Goal: Task Accomplishment & Management: Use online tool/utility

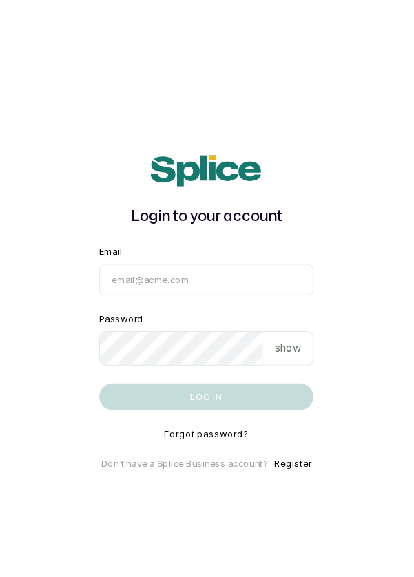
click at [216, 273] on input "Email" at bounding box center [207, 258] width 198 height 29
type input "info@dermaspaceng.com"
click at [108, 354] on button "Log in" at bounding box center [207, 366] width 198 height 25
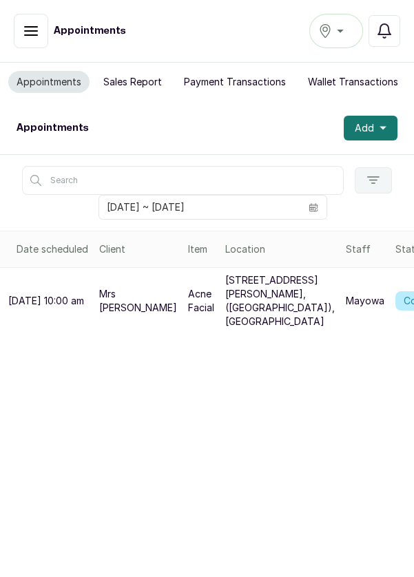
click at [342, 33] on div "Ikoyi" at bounding box center [336, 31] width 36 height 17
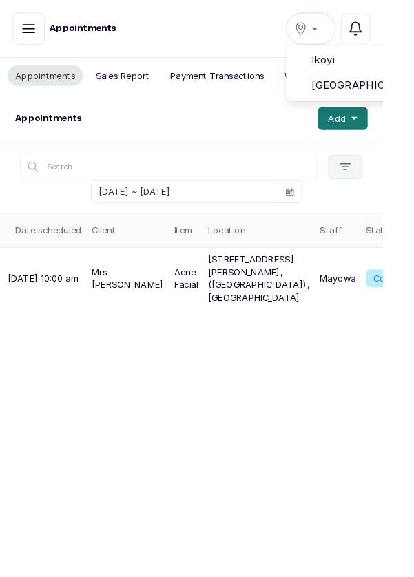
click at [396, 89] on span "[GEOGRAPHIC_DATA]" at bounding box center [386, 92] width 99 height 17
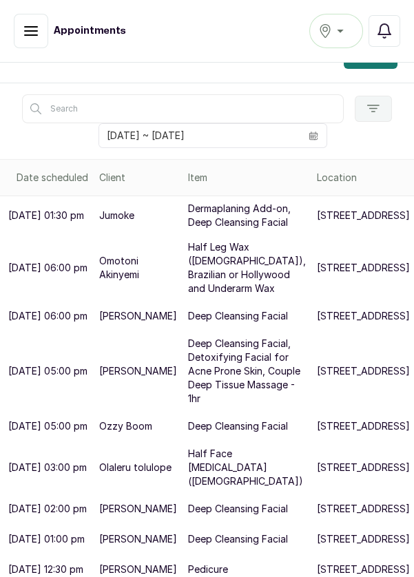
scroll to position [7, 0]
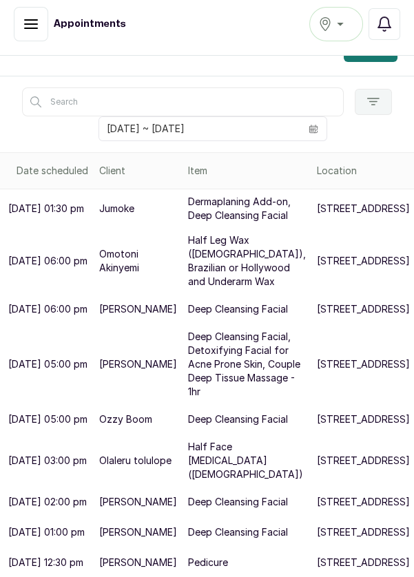
click at [17, 576] on td "[DATE] 12:30 pm" at bounding box center [47, 562] width 94 height 30
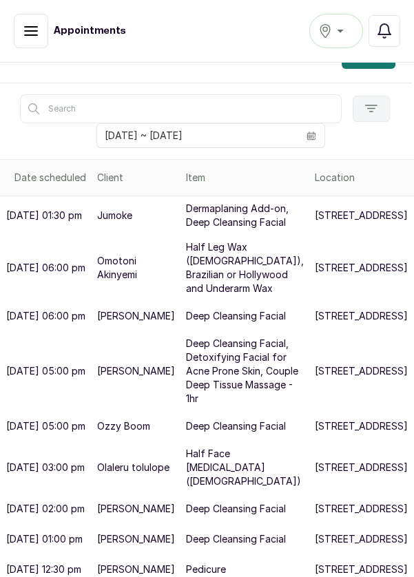
scroll to position [8, 0]
